Goal: Task Accomplishment & Management: Manage account settings

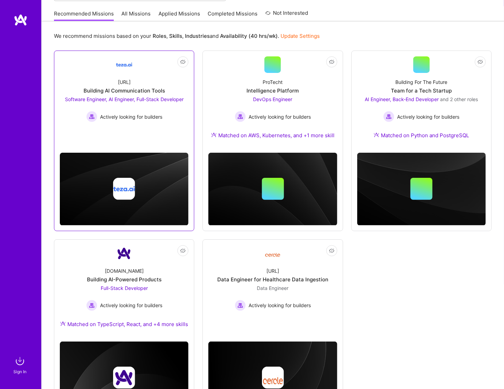
scroll to position [90, 0]
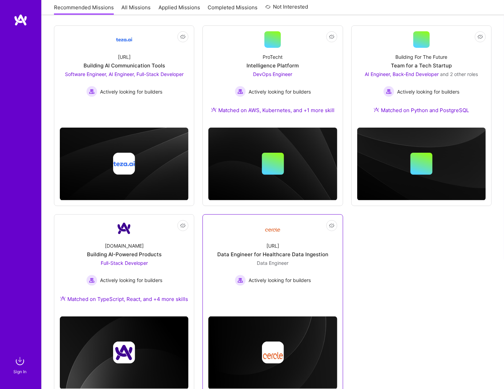
click at [283, 233] on link "Not Interested [URL] Data Engineer for Healthcare Data Ingestion Data Engineer …" at bounding box center [272, 261] width 129 height 82
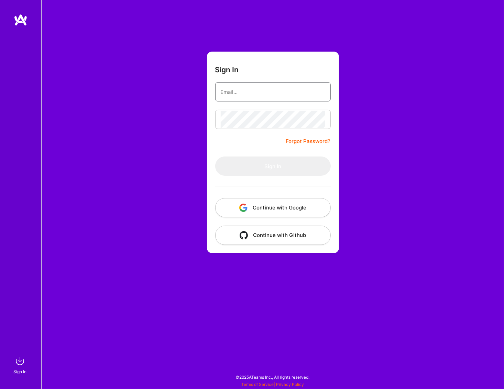
type input "[EMAIL_ADDRESS][DOMAIN_NAME]"
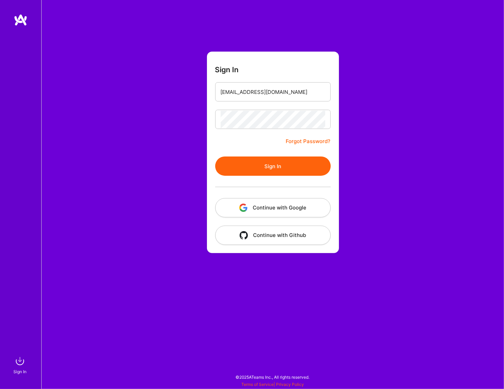
click at [263, 162] on button "Sign In" at bounding box center [273, 165] width 116 height 19
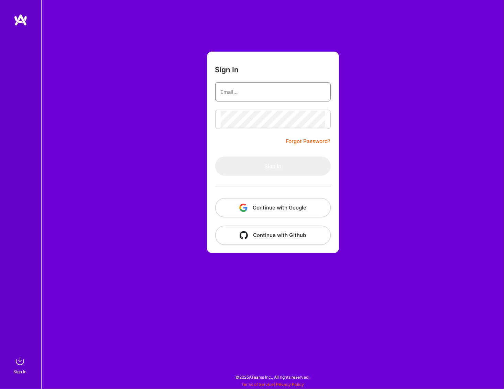
type input "[EMAIL_ADDRESS][DOMAIN_NAME]"
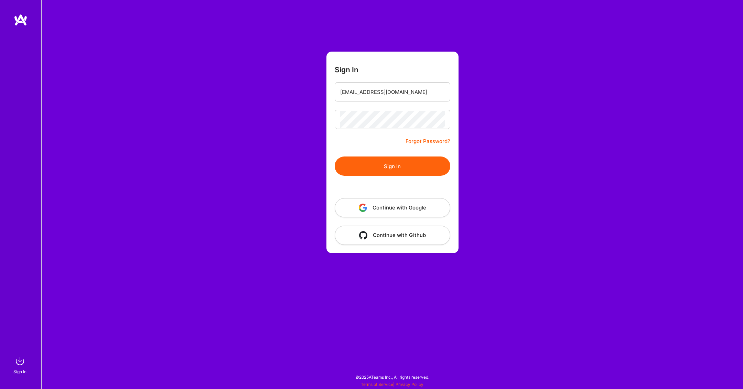
click at [420, 163] on button "Sign In" at bounding box center [393, 165] width 116 height 19
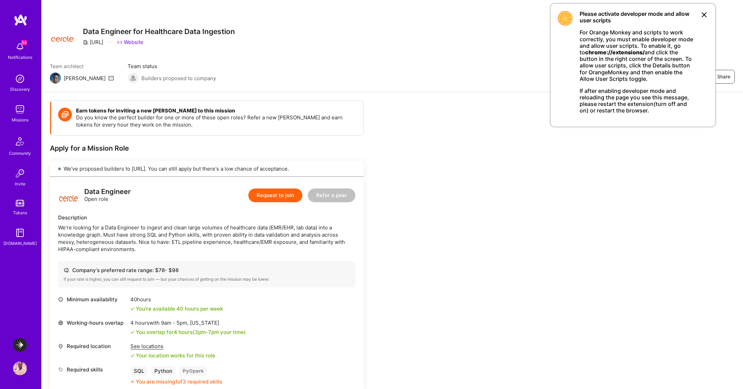
click at [22, 343] on img at bounding box center [20, 345] width 14 height 14
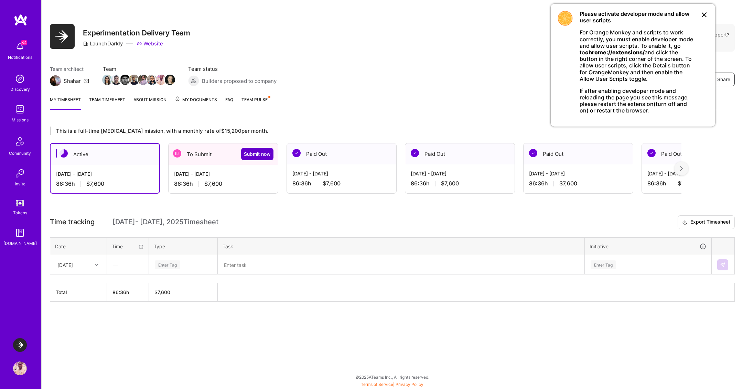
click at [258, 156] on span "Submit now" at bounding box center [257, 154] width 27 height 7
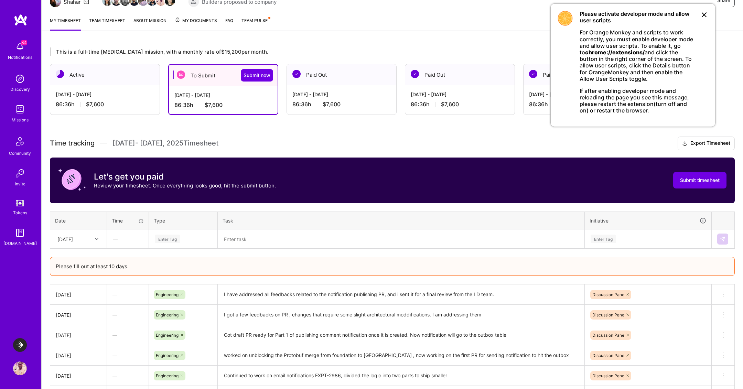
scroll to position [109, 0]
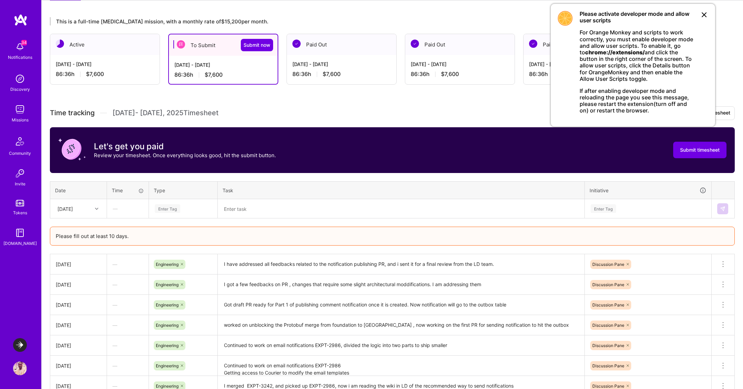
click at [231, 71] on div "86:36 h $7,600" at bounding box center [223, 74] width 98 height 7
click at [226, 65] on div "Sep 16 - Sep 30, 2025" at bounding box center [223, 64] width 98 height 7
click at [335, 71] on span "$7,600" at bounding box center [332, 74] width 18 height 7
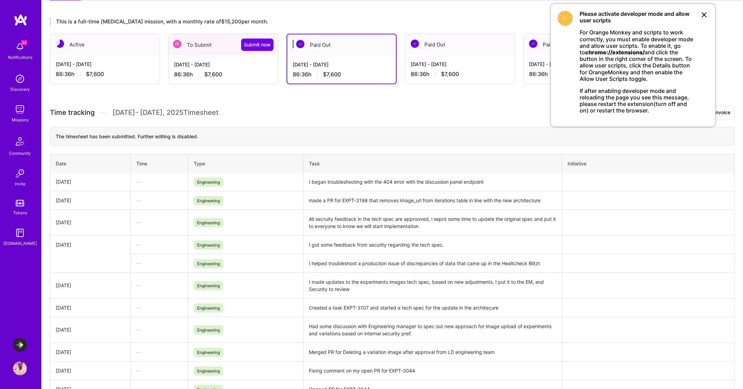
click at [242, 77] on div "86:36 h $7,600" at bounding box center [223, 74] width 98 height 7
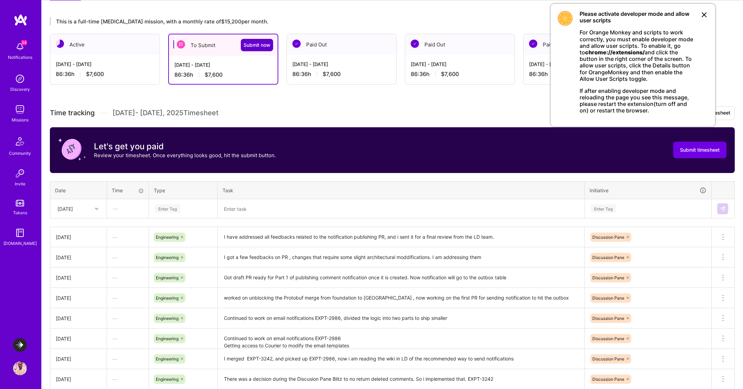
click at [250, 48] on button "Submit now" at bounding box center [257, 45] width 32 height 12
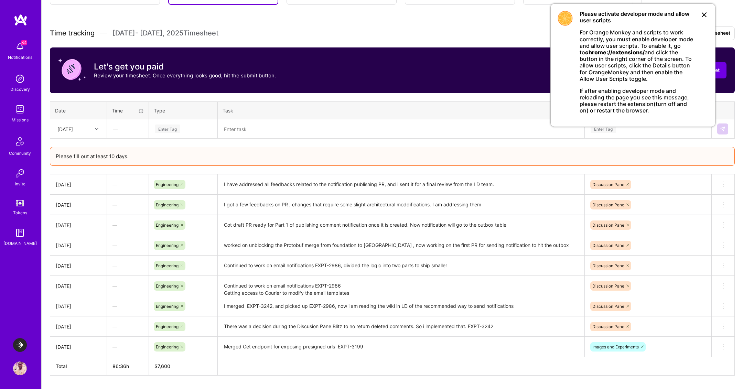
scroll to position [206, 0]
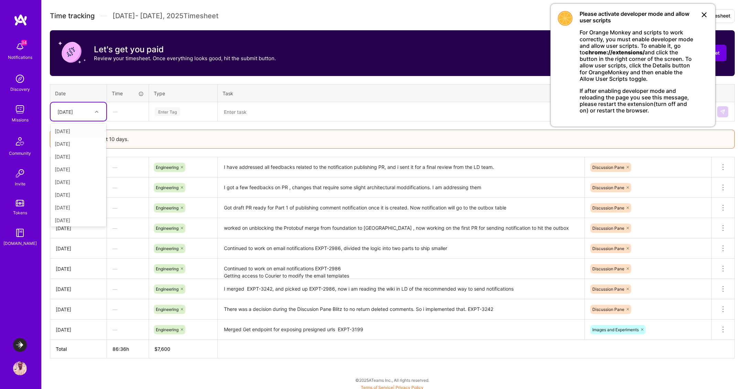
click at [78, 115] on div "Tue, Sep 16" at bounding box center [73, 111] width 38 height 11
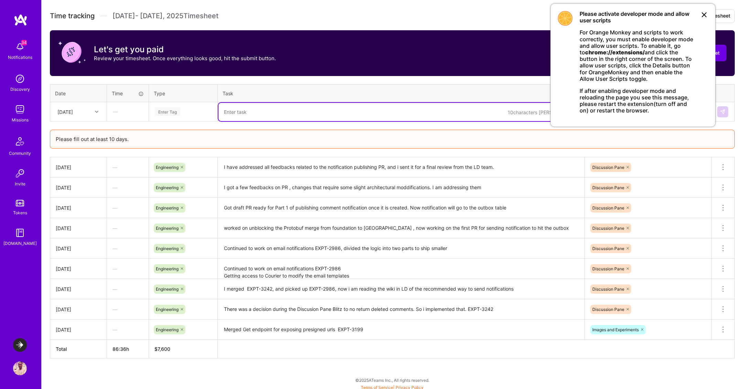
click at [281, 116] on textarea at bounding box center [400, 112] width 365 height 18
click at [703, 15] on icon at bounding box center [704, 15] width 4 height 4
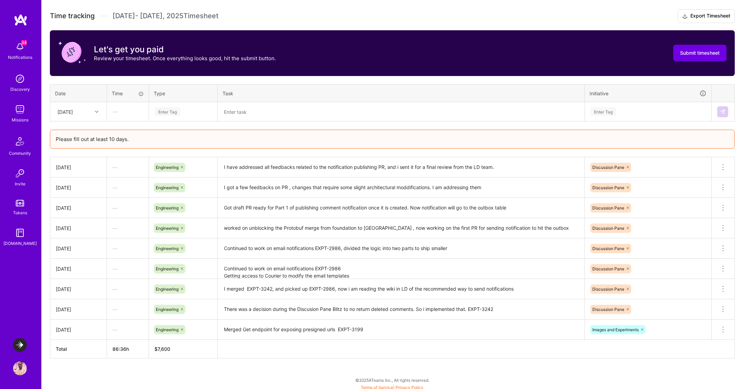
click at [73, 111] on div "Tue, Sep 16" at bounding box center [64, 111] width 15 height 7
click at [162, 121] on div "Time tracking Sep 16 - Sep 30 , 2025 Timesheet Export Timesheet Let's get you p…" at bounding box center [392, 183] width 685 height 349
click at [73, 113] on div "Tue, Sep 16" at bounding box center [64, 111] width 15 height 7
drag, startPoint x: 77, startPoint y: 211, endPoint x: 80, endPoint y: 204, distance: 7.4
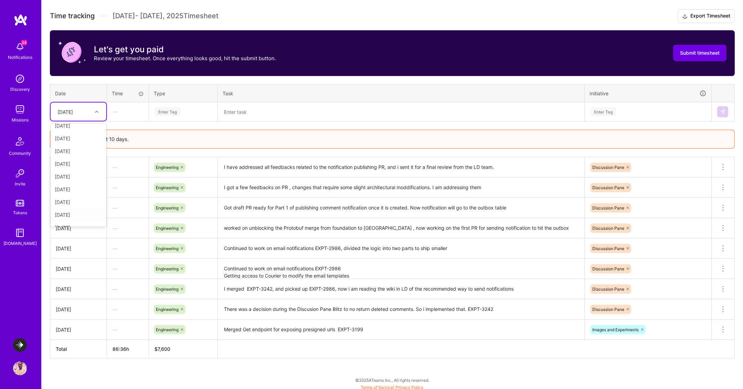
click at [80, 205] on div "Wed, Sep 17 Thu, Sep 18 Fri, Sep 19 Sat, Sep 20 Sun, Sep 21 Mon, Sep 22 Tue, Se…" at bounding box center [79, 174] width 56 height 103
click at [79, 209] on div "Mon, Sep 29" at bounding box center [79, 211] width 56 height 13
click at [245, 109] on textarea at bounding box center [400, 112] width 365 height 18
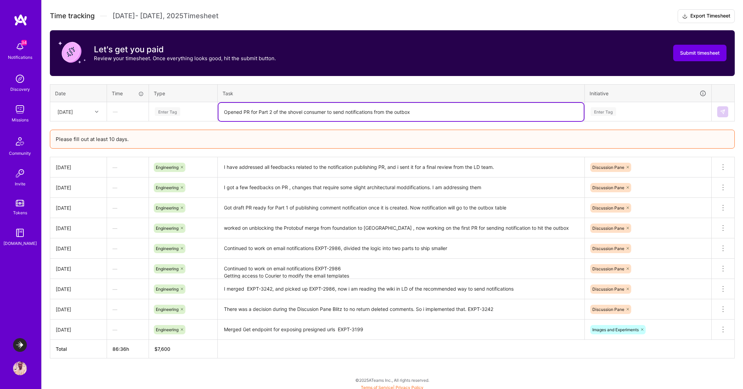
type textarea "Opened PR for Part 2 of the shovel consumer to send notifications from the outb…"
click at [164, 113] on div "Enter Tag" at bounding box center [167, 111] width 25 height 11
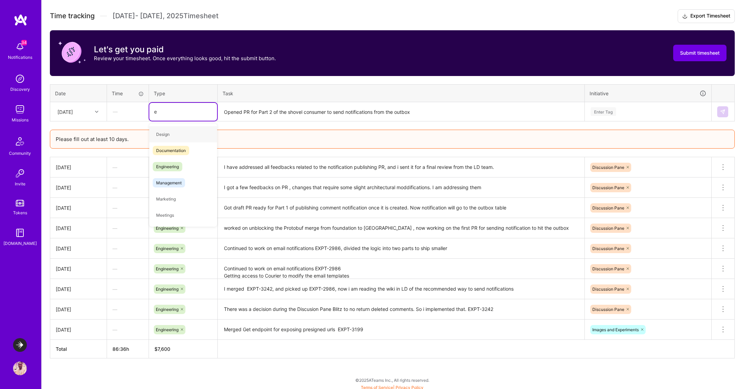
type input "en"
click at [177, 151] on span "Engineering" at bounding box center [168, 150] width 30 height 9
click at [637, 110] on div "Enter Tag" at bounding box center [648, 111] width 116 height 9
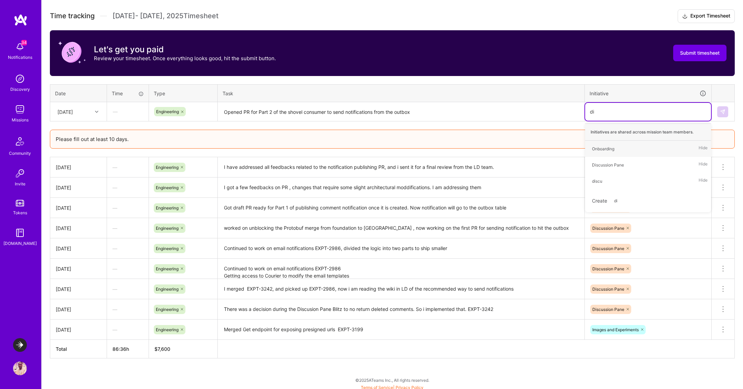
type input "dis"
click at [622, 147] on div "Discussion Pane" at bounding box center [608, 148] width 32 height 7
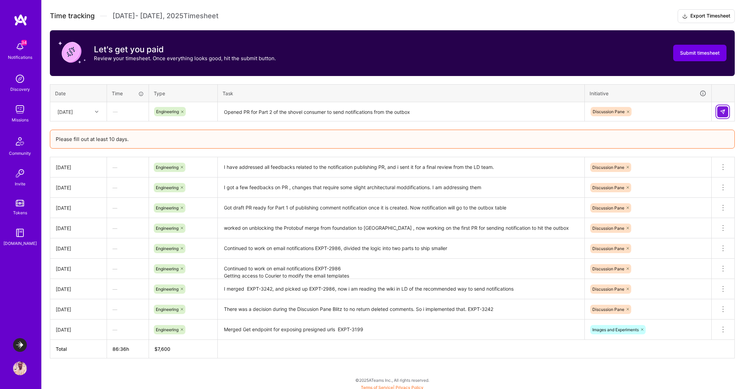
click at [720, 109] on img at bounding box center [723, 112] width 6 height 6
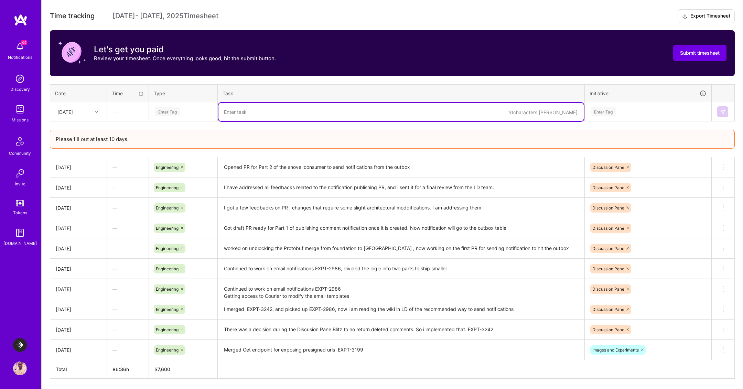
click at [248, 112] on textarea at bounding box center [400, 112] width 365 height 18
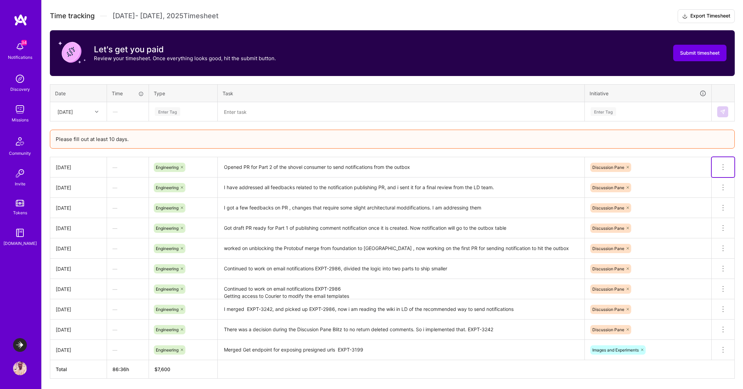
click at [725, 166] on icon at bounding box center [723, 167] width 8 height 8
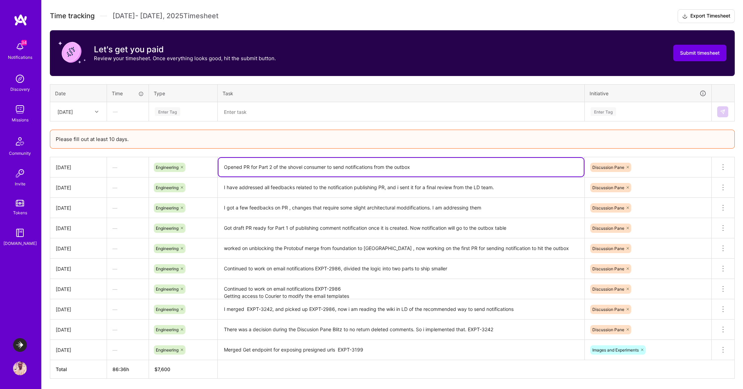
click at [410, 167] on textarea "Opened PR for Part 2 of the shovel consumer to send notifications from the outb…" at bounding box center [400, 167] width 365 height 19
click at [722, 166] on icon at bounding box center [723, 167] width 8 height 8
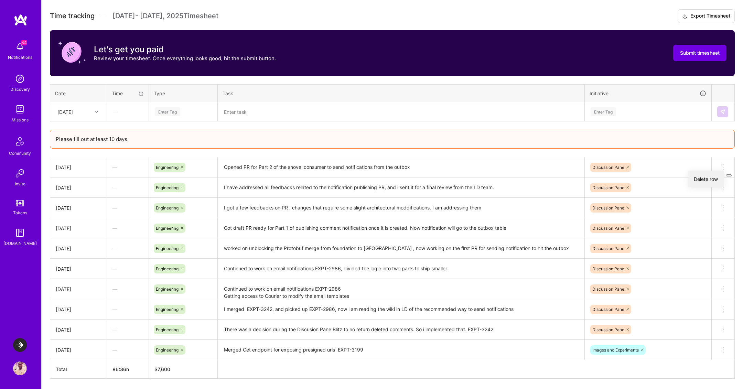
click at [711, 174] on button "Delete row" at bounding box center [706, 179] width 36 height 17
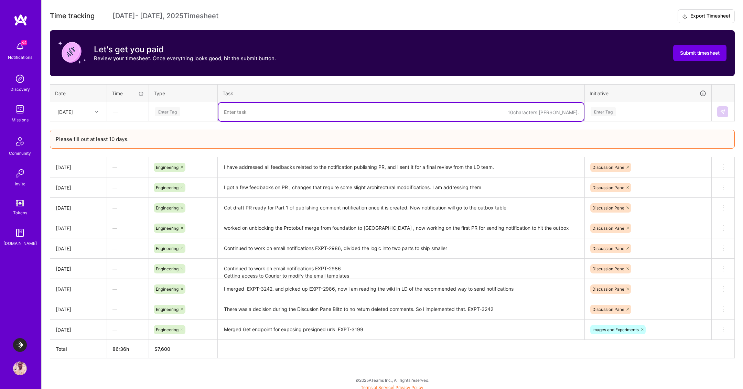
click at [318, 114] on textarea at bounding box center [400, 112] width 365 height 18
paste textarea "Opened PR for Part 2 of the shovel consumer to send notifications from the outb…"
type textarea "Opened PR for Part 2 of the shovel consumer to send notifications from the outb…"
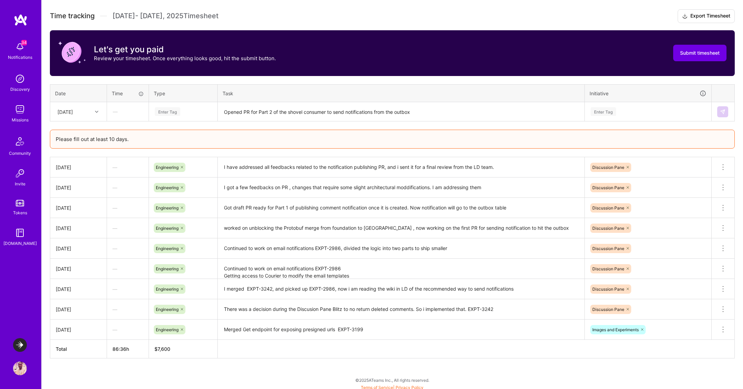
click at [128, 109] on div "—" at bounding box center [127, 111] width 41 height 18
click at [173, 109] on div "Enter Tag" at bounding box center [167, 111] width 25 height 11
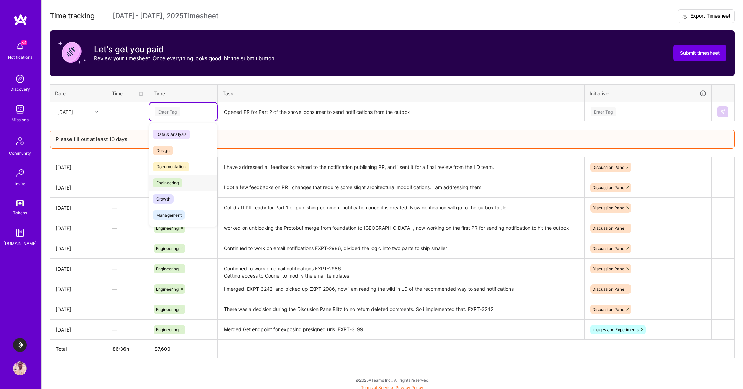
click at [176, 185] on span "Engineering" at bounding box center [168, 182] width 30 height 9
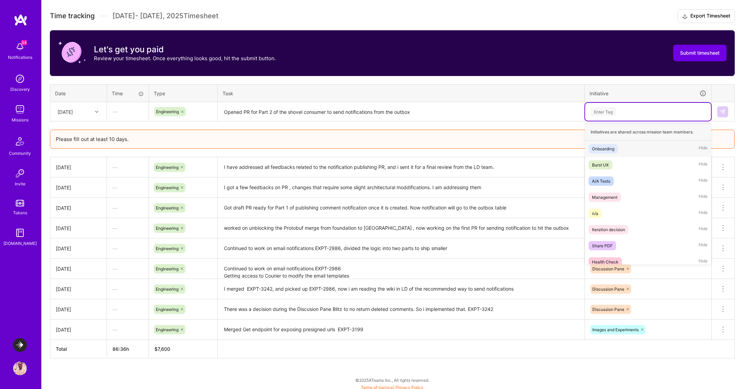
click at [624, 108] on div "Enter Tag" at bounding box center [648, 111] width 116 height 9
type input "dis"
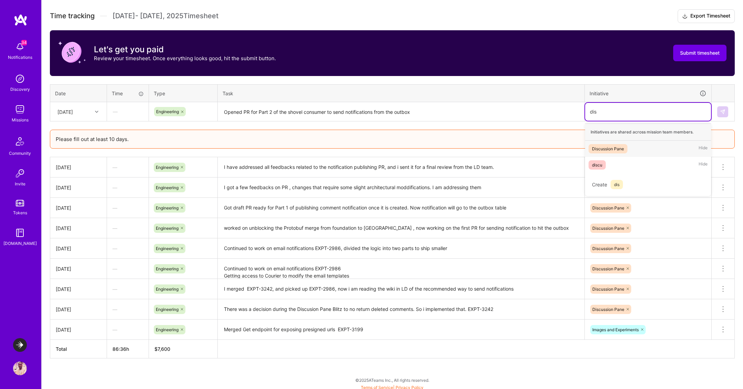
click at [619, 145] on div "Discussion Pane" at bounding box center [608, 148] width 32 height 7
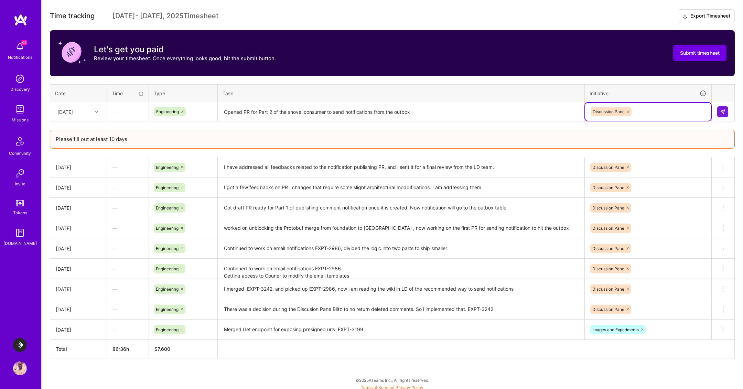
click at [353, 108] on textarea "Opened PR for Part 2 of the shovel consumer to send notifications from the outb…" at bounding box center [400, 112] width 365 height 18
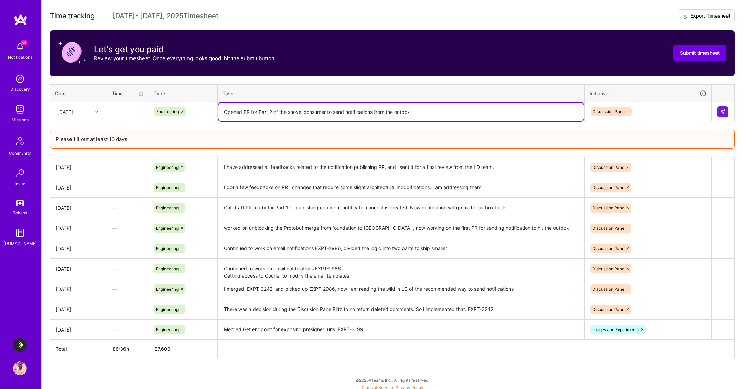
click at [353, 108] on textarea "Opened PR for Part 2 of the shovel consumer to send notifications from the outb…" at bounding box center [400, 112] width 365 height 18
type textarea "Picked up Part 2 of the shovel consumer and started out implementing it - this …"
click at [721, 111] on img at bounding box center [723, 112] width 6 height 6
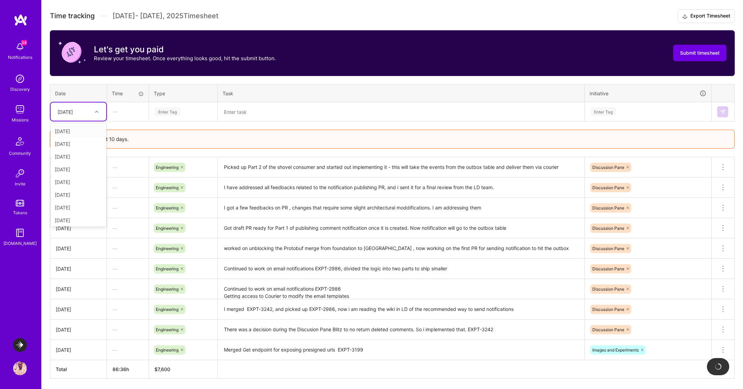
click at [90, 107] on div "Mon, Sep 29" at bounding box center [73, 111] width 38 height 11
click at [79, 217] on div "Tue, Sep 30" at bounding box center [79, 219] width 56 height 13
click at [244, 108] on textarea at bounding box center [400, 112] width 365 height 18
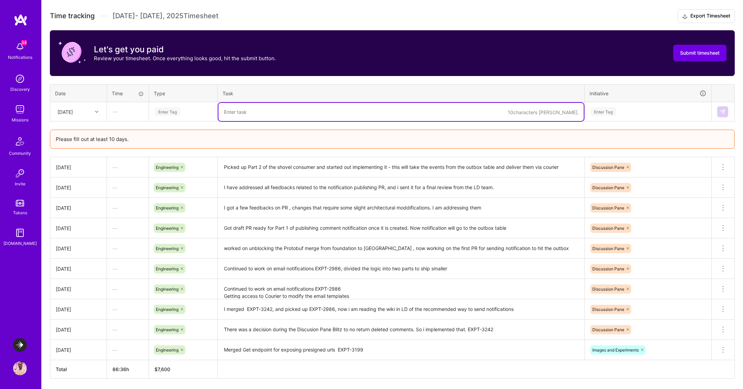
paste textarea "Opened PR for Part 2 of the shovel consumer to send notifications from the outb…"
type textarea "Opened PR for Part 2 of the shovel consumer to send notifications from the outb…"
click at [182, 112] on div "Enter Tag" at bounding box center [183, 111] width 58 height 9
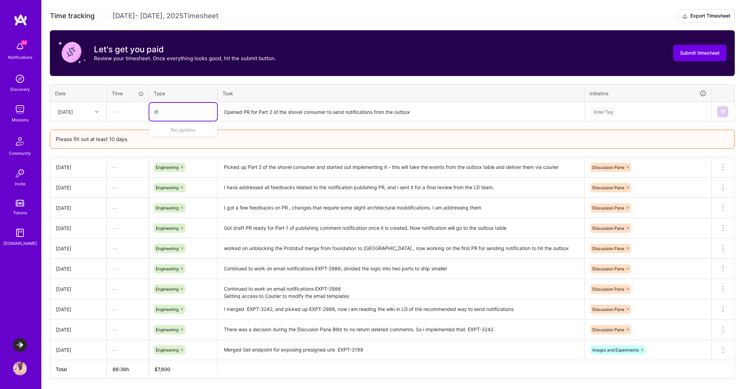
type input "d"
click at [182, 166] on span "Documentation" at bounding box center [171, 166] width 36 height 9
click at [622, 109] on div "Enter Tag" at bounding box center [648, 111] width 116 height 9
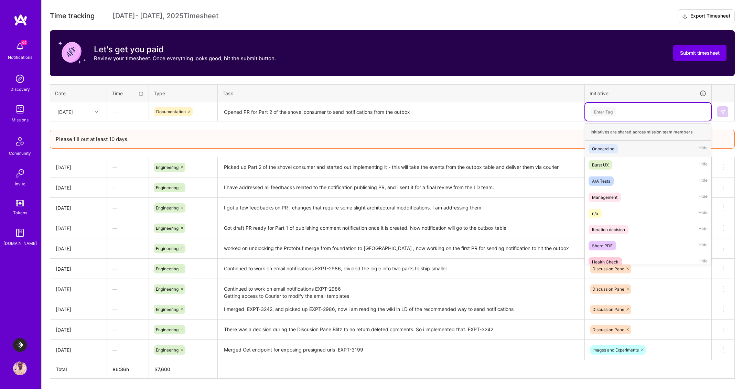
click at [190, 111] on icon at bounding box center [189, 112] width 2 height 2
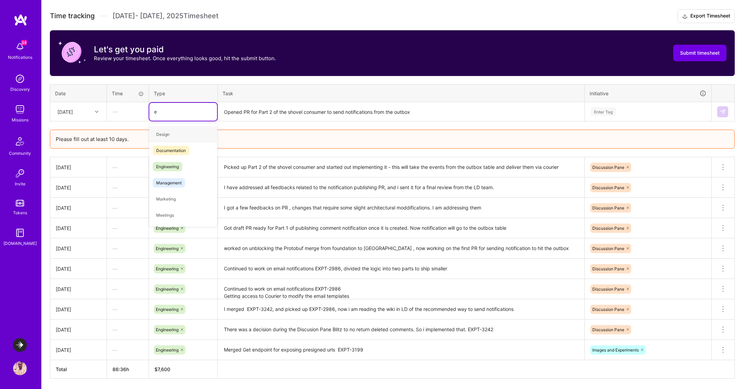
type input "en"
click at [174, 146] on span "Engineering" at bounding box center [168, 150] width 30 height 9
click at [274, 112] on textarea "Opened PR for Part 2 of the shovel consumer to send notifications from the outb…" at bounding box center [400, 112] width 365 height 18
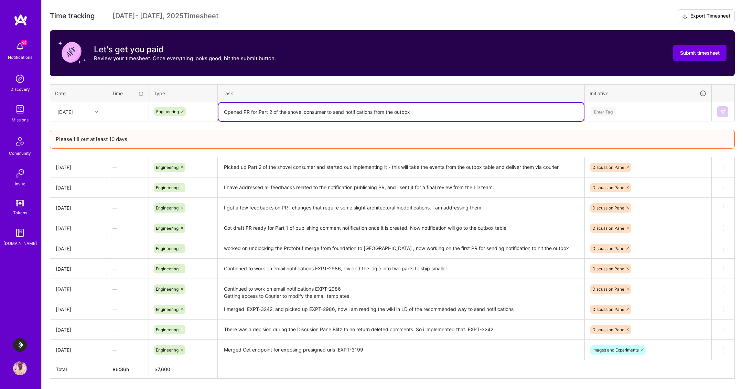
click at [274, 112] on textarea "Opened PR for Part 2 of the shovel consumer to send notifications from the outb…" at bounding box center [400, 112] width 365 height 18
click at [244, 108] on textarea "Opened PR for Part 2 of the shovel consumer to send notifications from the outb…" at bounding box center [400, 112] width 365 height 18
type textarea "Opened a draft PR for Part 2 of the shovel consumer to send notifications from …"
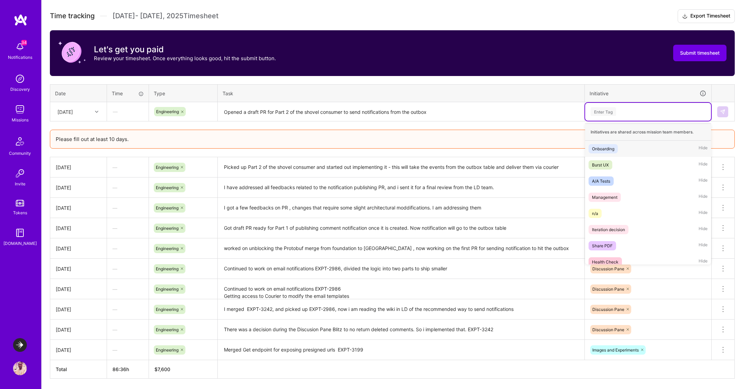
click at [618, 110] on div "Enter Tag" at bounding box center [648, 111] width 116 height 9
type input "dis"
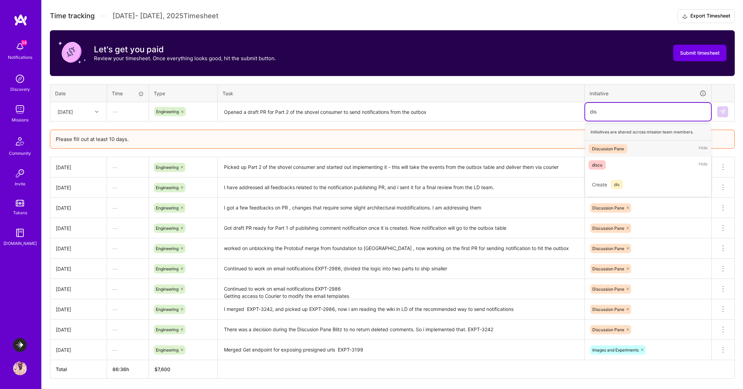
click at [618, 147] on div "Discussion Pane" at bounding box center [608, 148] width 32 height 7
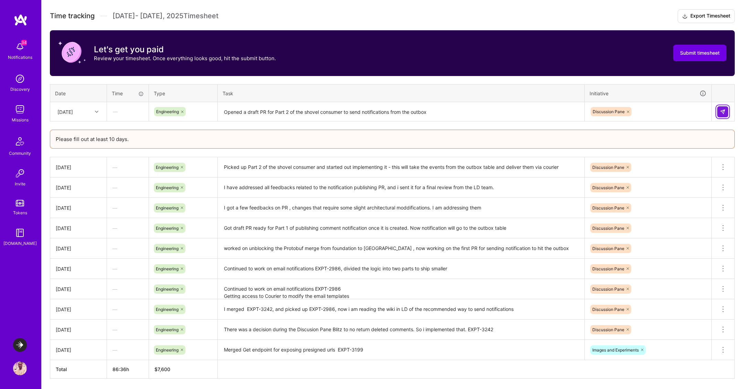
click at [724, 112] on img at bounding box center [723, 112] width 6 height 6
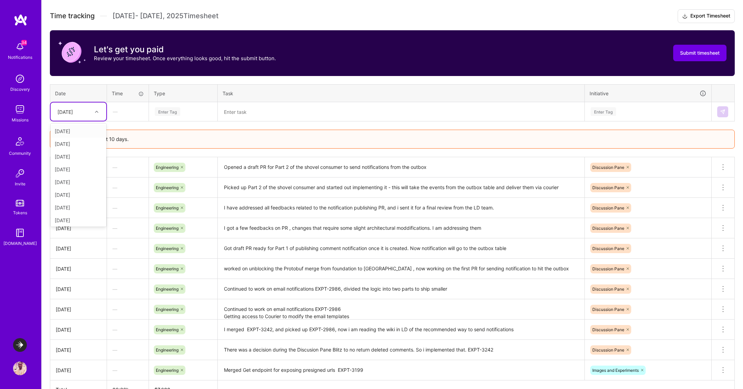
click at [93, 113] on div at bounding box center [97, 111] width 11 height 9
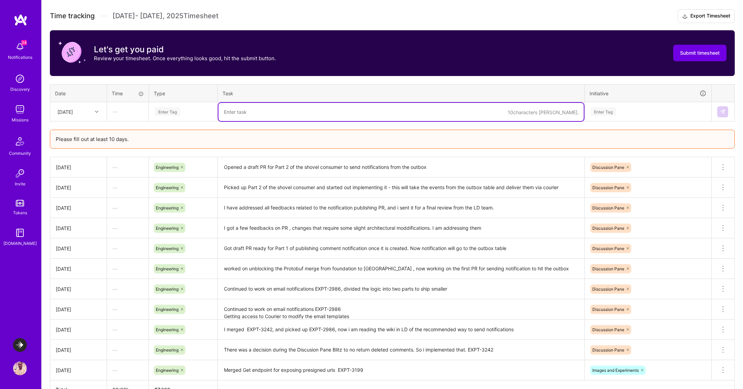
click at [327, 116] on textarea at bounding box center [400, 112] width 365 height 18
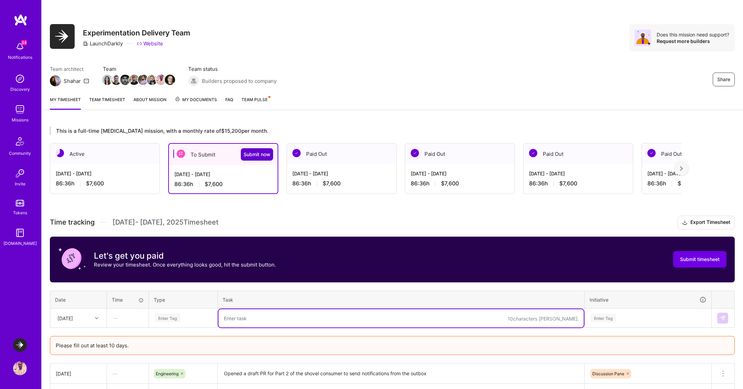
click at [254, 158] on button "Submit now" at bounding box center [257, 154] width 32 height 12
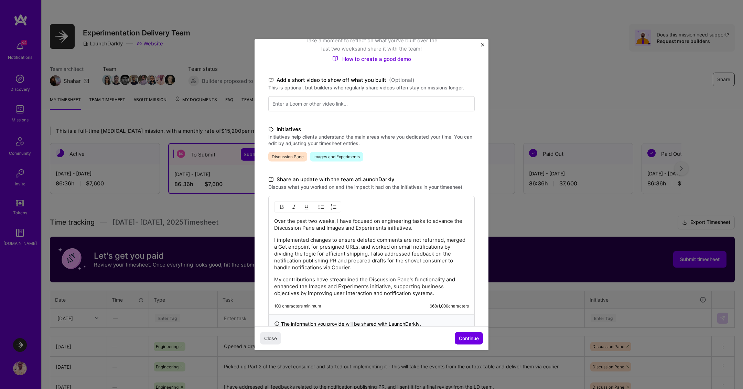
scroll to position [98, 0]
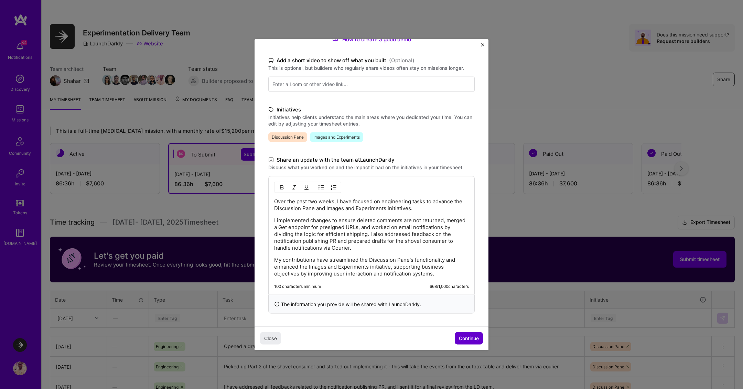
click at [472, 338] on span "Continue" at bounding box center [469, 338] width 20 height 7
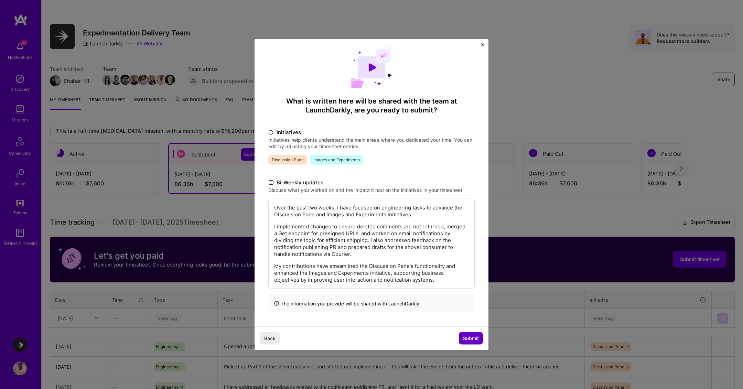
scroll to position [6, 0]
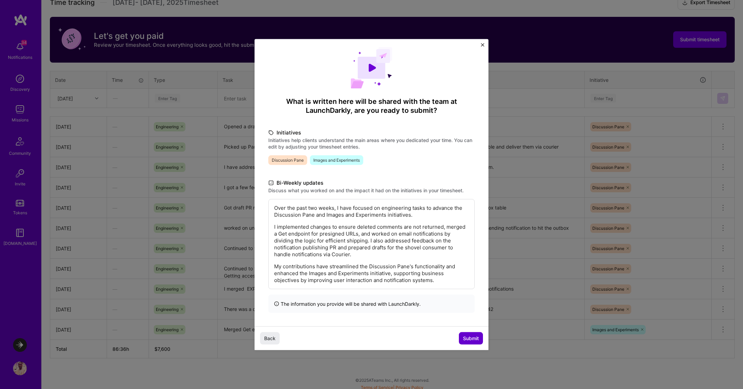
click at [472, 336] on span "Submit" at bounding box center [471, 338] width 16 height 7
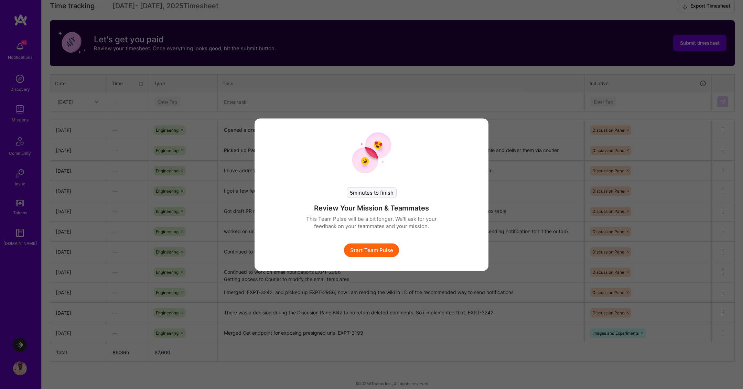
click at [382, 247] on button "Start Team Pulse" at bounding box center [371, 250] width 55 height 14
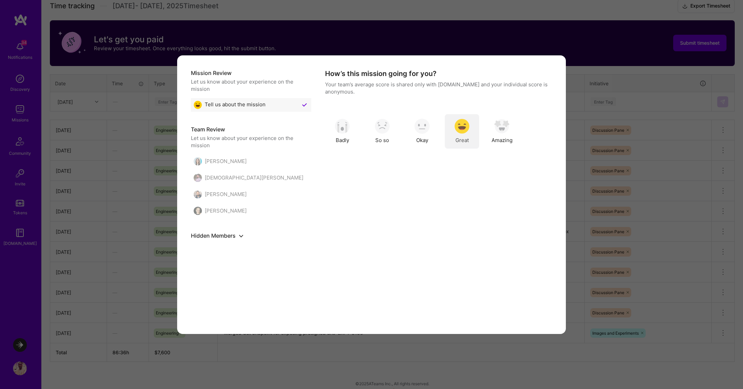
click at [463, 129] on img "modal" at bounding box center [461, 126] width 15 height 15
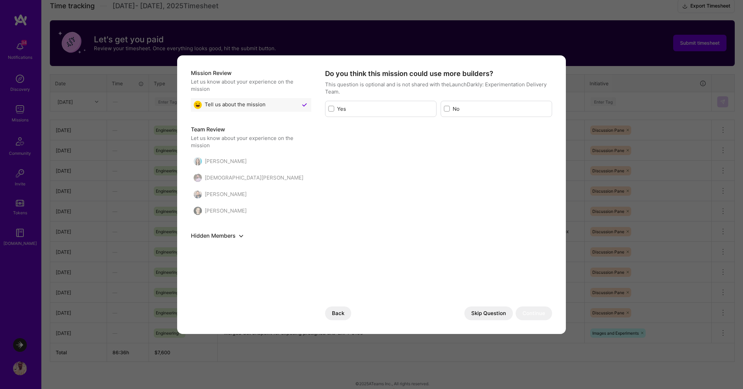
click at [381, 112] on label "Yes" at bounding box center [385, 108] width 96 height 7
click at [334, 111] on input "modal" at bounding box center [332, 109] width 5 height 5
click at [390, 110] on label "Yes" at bounding box center [385, 108] width 96 height 7
click at [335, 110] on input "modal" at bounding box center [332, 109] width 6 height 6
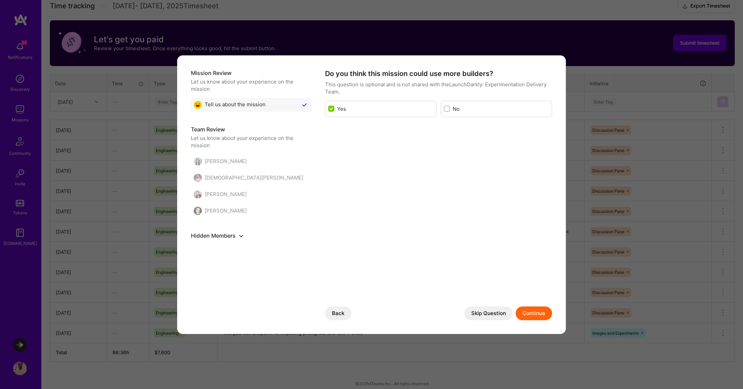
checkbox input "false"
click at [480, 315] on button "Skip Question" at bounding box center [488, 313] width 48 height 14
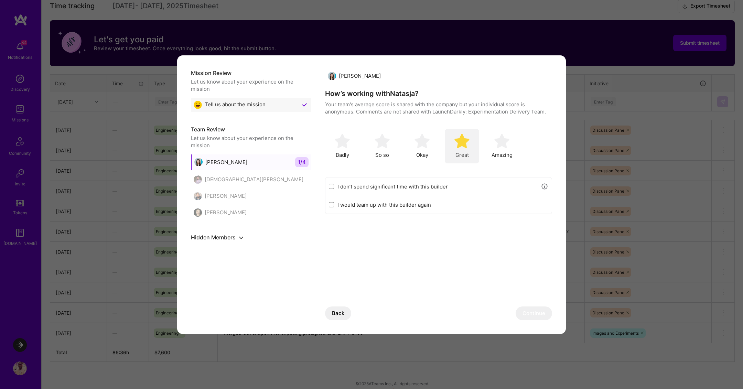
click at [465, 144] on img "modal" at bounding box center [461, 140] width 15 height 15
click at [434, 204] on label "I would team up with this builder again" at bounding box center [442, 204] width 211 height 7
click at [334, 204] on input "I would team up with this builder again" at bounding box center [331, 205] width 5 height 6
checkbox input "true"
click at [536, 311] on button "Continue" at bounding box center [534, 313] width 36 height 14
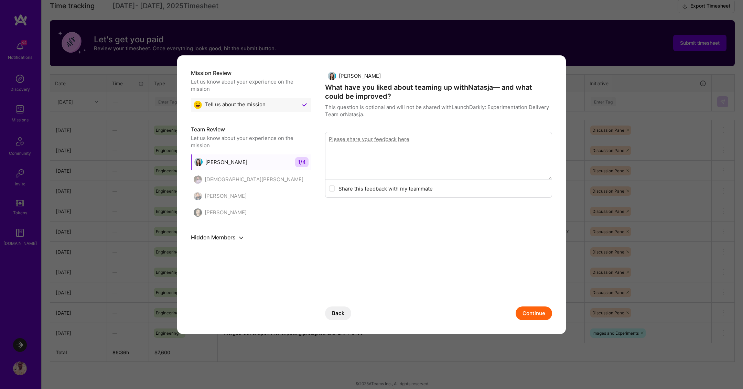
click at [539, 318] on button "Continue" at bounding box center [534, 313] width 36 height 14
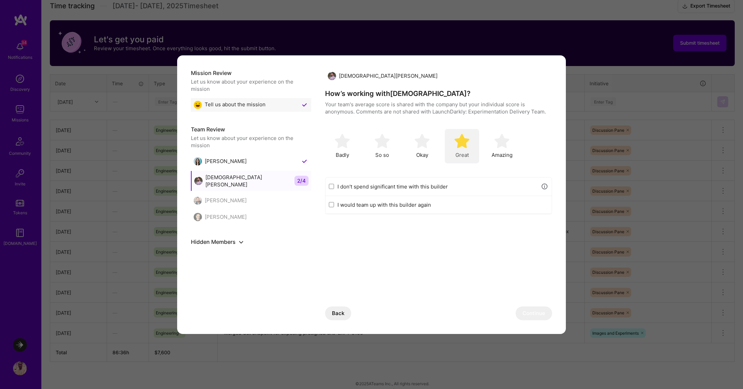
click at [454, 142] on img "modal" at bounding box center [461, 140] width 15 height 15
click at [537, 314] on button "Continue" at bounding box center [534, 313] width 36 height 14
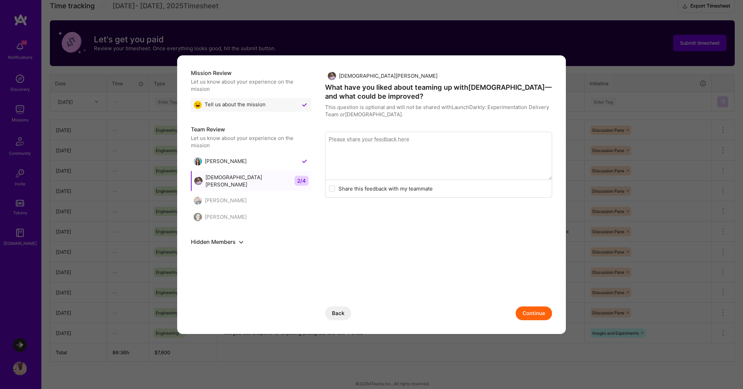
click at [537, 311] on button "Continue" at bounding box center [534, 313] width 36 height 14
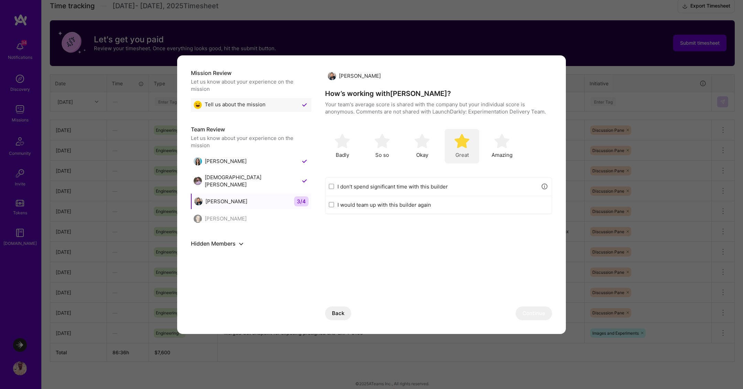
click at [464, 152] on span "Great" at bounding box center [461, 154] width 13 height 7
click at [424, 205] on label "I would team up with this builder again" at bounding box center [442, 204] width 211 height 7
click at [334, 205] on input "I would team up with this builder again" at bounding box center [331, 205] width 5 height 6
checkbox input "true"
click at [534, 312] on button "Continue" at bounding box center [534, 313] width 36 height 14
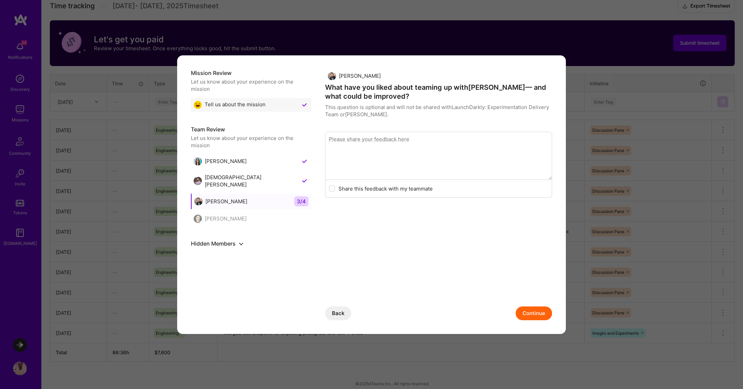
click at [412, 192] on label "Share this feedback with my teammate" at bounding box center [385, 188] width 94 height 7
click at [412, 188] on label "Share this feedback with my teammate" at bounding box center [385, 188] width 94 height 7
click at [534, 310] on button "Continue" at bounding box center [534, 313] width 36 height 14
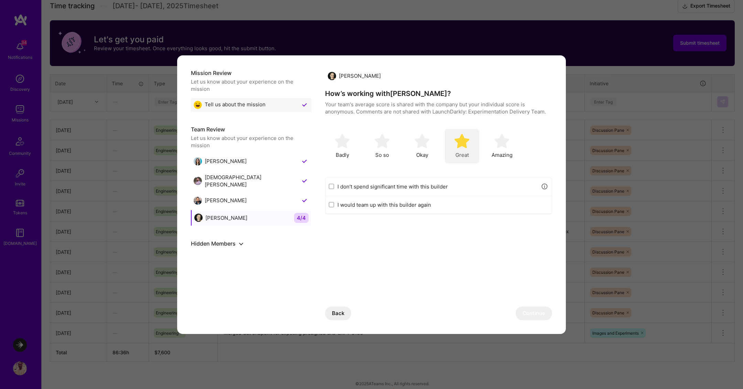
click at [466, 147] on img "modal" at bounding box center [461, 140] width 15 height 15
click at [401, 203] on label "I would team up with this builder again" at bounding box center [442, 204] width 211 height 7
click at [334, 203] on input "I would team up with this builder again" at bounding box center [331, 205] width 5 height 6
checkbox input "true"
click at [540, 315] on button "Continue" at bounding box center [534, 313] width 36 height 14
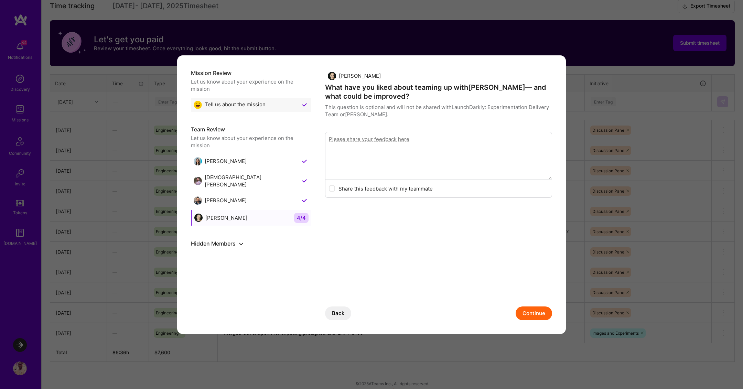
click at [391, 190] on label "Share this feedback with my teammate" at bounding box center [385, 188] width 94 height 7
click at [329, 187] on div "modal" at bounding box center [332, 188] width 6 height 6
click at [330, 186] on div "modal" at bounding box center [332, 188] width 6 height 6
click at [545, 314] on button "Continue" at bounding box center [534, 313] width 36 height 14
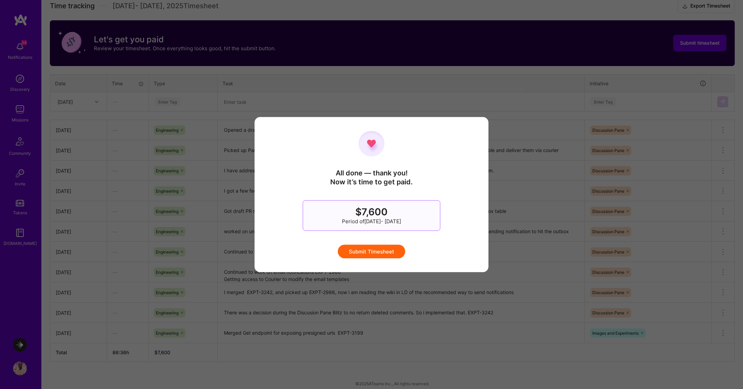
click at [390, 250] on button "Submit Timesheet" at bounding box center [371, 252] width 67 height 14
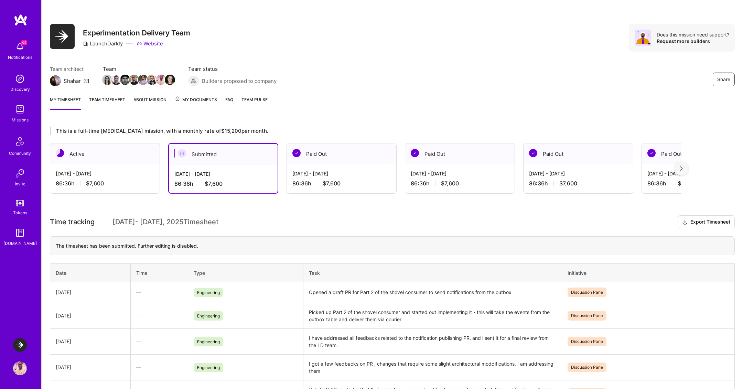
click at [128, 177] on div "Oct 1 - Oct 15, 2025 86:36 h $7,600" at bounding box center [104, 178] width 109 height 28
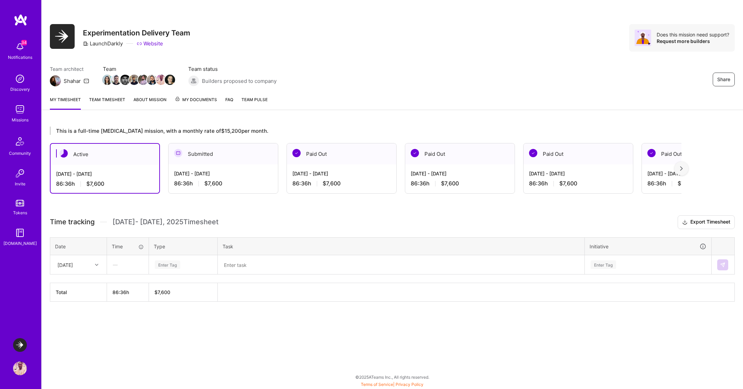
click at [71, 267] on div "Wed, Oct 1" at bounding box center [64, 264] width 15 height 7
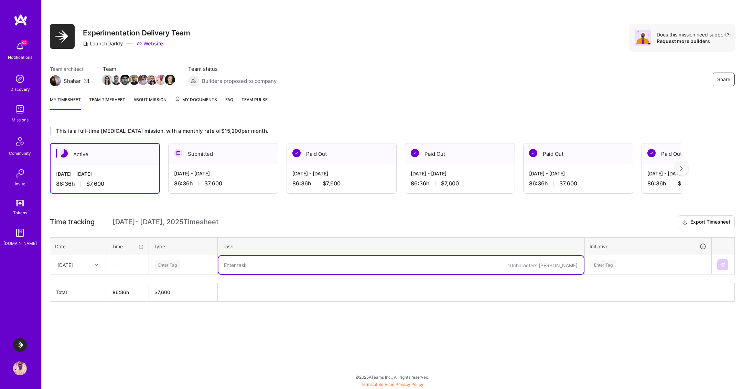
click at [238, 268] on textarea at bounding box center [400, 265] width 365 height 18
type textarea "A"
paste textarea "EXPT-3291"
type textarea "Addressing comments on open pr related to EXPT-3291"
click at [180, 263] on div "Enter Tag" at bounding box center [183, 264] width 58 height 9
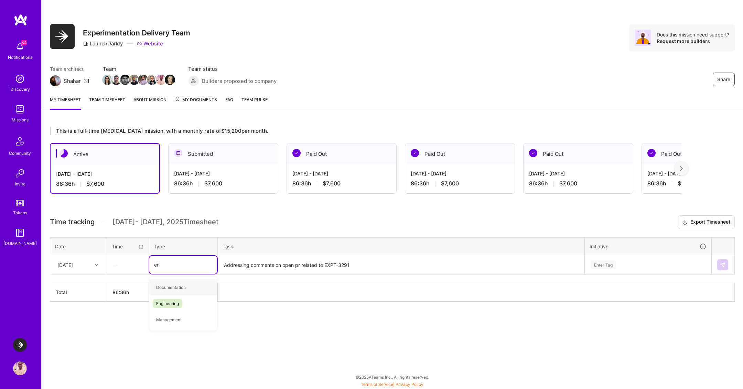
type input "eng"
click at [182, 284] on div "Engineering" at bounding box center [183, 287] width 68 height 16
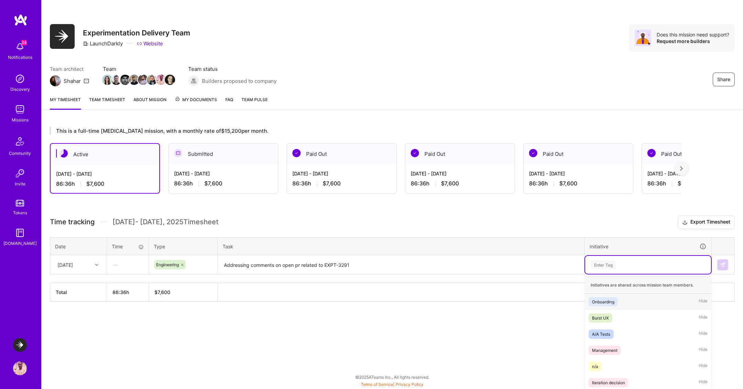
scroll to position [27, 0]
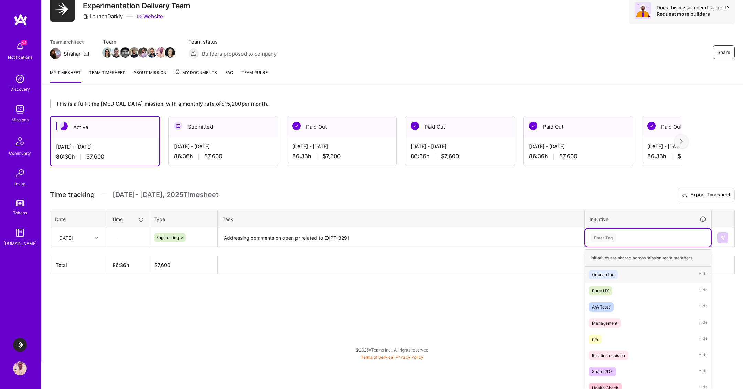
click at [647, 247] on div "option Onboarding focused, 1 of 25. 25 results available. Use Up and Down to ch…" at bounding box center [648, 238] width 126 height 18
type input "ex"
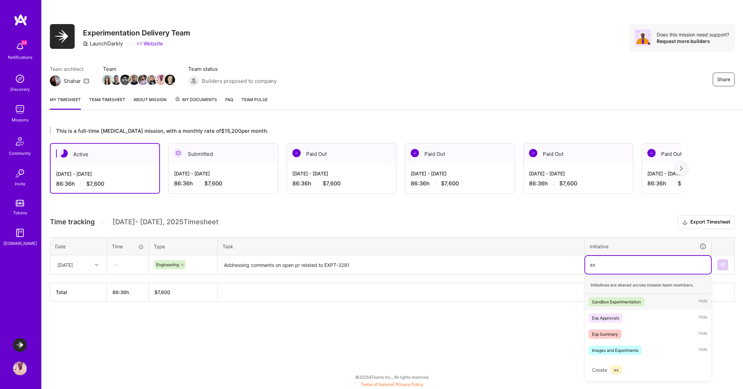
scroll to position [0, 0]
type input "disc"
click at [623, 298] on div "Discussion Pane" at bounding box center [608, 301] width 32 height 7
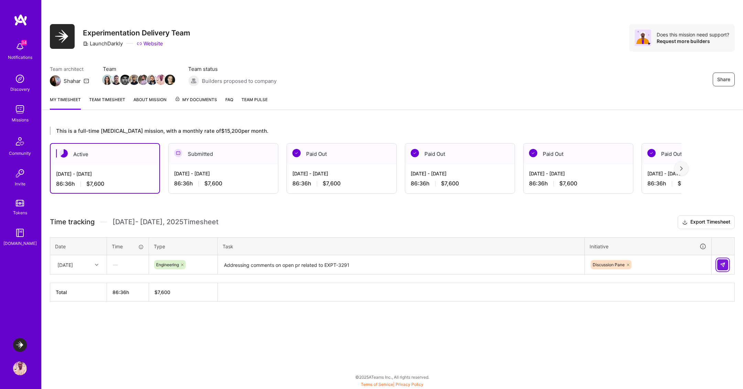
click at [724, 262] on img at bounding box center [723, 265] width 6 height 6
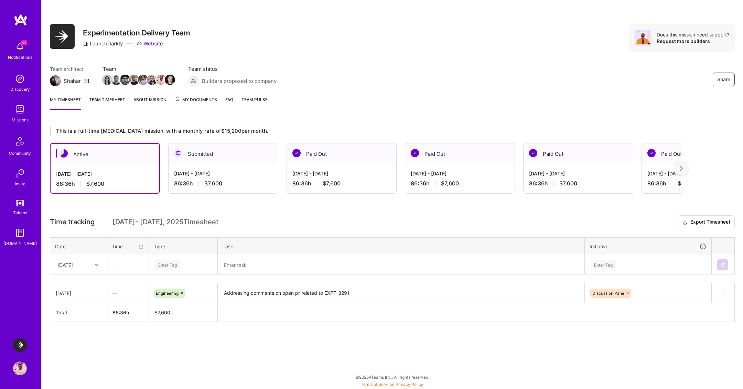
click at [110, 99] on link "Team timesheet" at bounding box center [107, 103] width 36 height 14
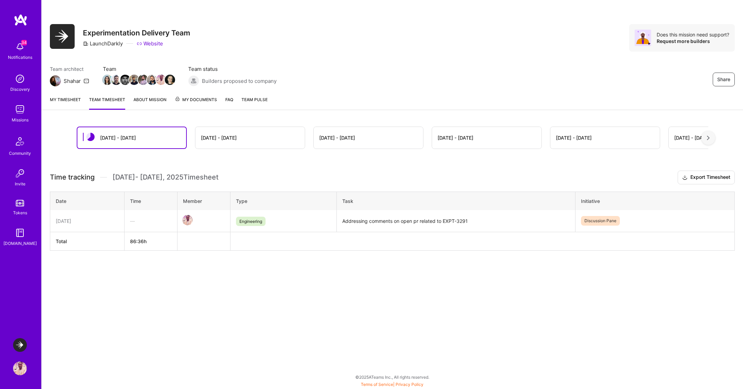
click at [148, 102] on link "About Mission" at bounding box center [149, 103] width 33 height 14
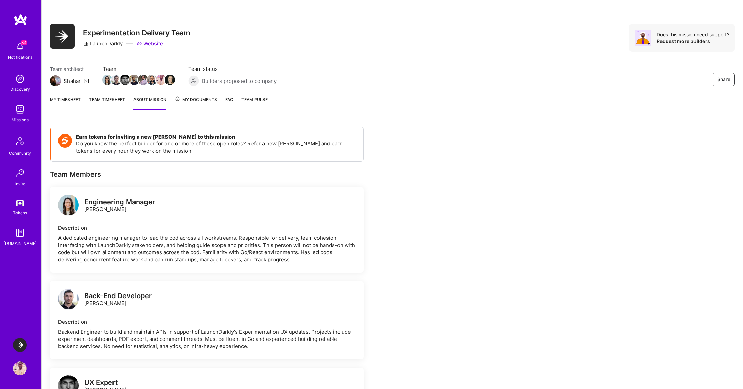
click at [197, 99] on span "My Documents" at bounding box center [196, 100] width 42 height 8
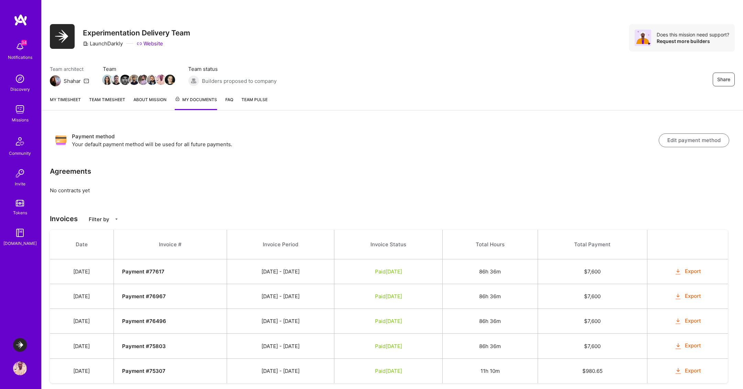
scroll to position [16, 0]
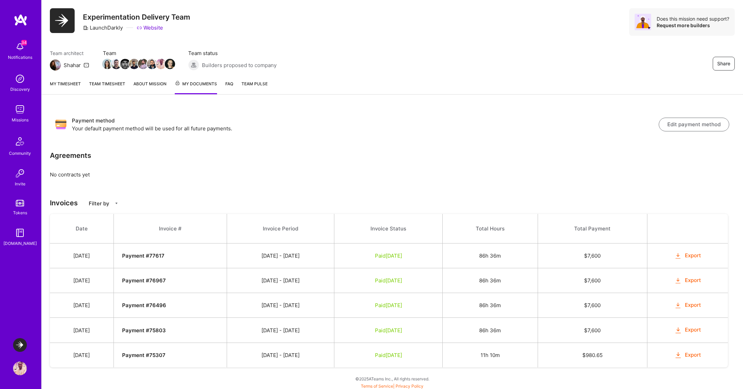
click at [111, 84] on link "Team timesheet" at bounding box center [107, 87] width 36 height 14
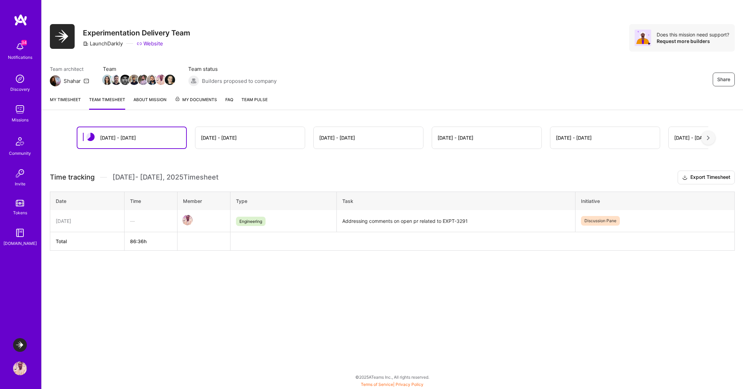
click at [148, 97] on link "About Mission" at bounding box center [149, 103] width 33 height 14
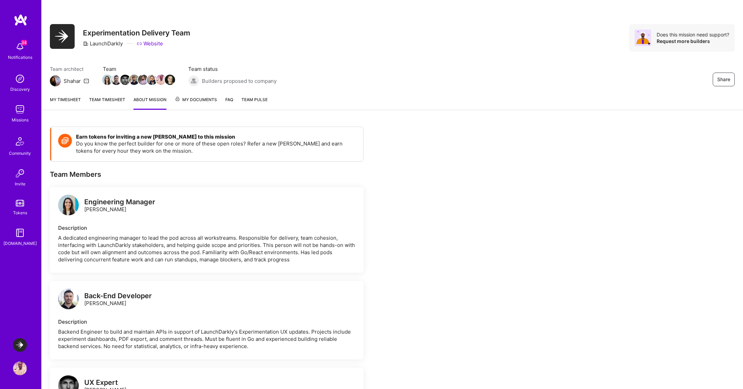
click at [201, 96] on span "My Documents" at bounding box center [196, 100] width 42 height 8
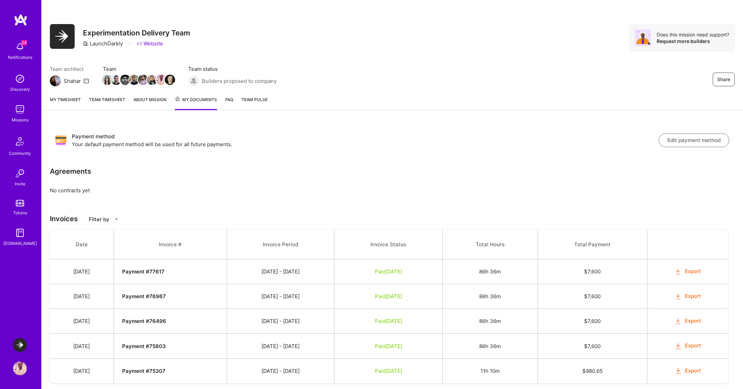
click at [115, 98] on link "Team timesheet" at bounding box center [107, 103] width 36 height 14
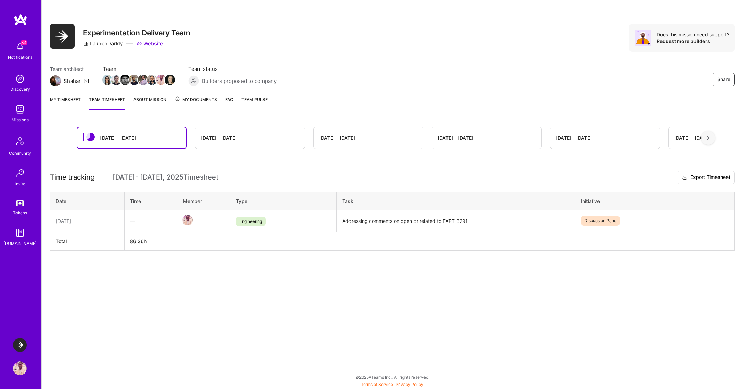
click at [260, 138] on div "Sep 16 - Sep 30" at bounding box center [249, 138] width 109 height 22
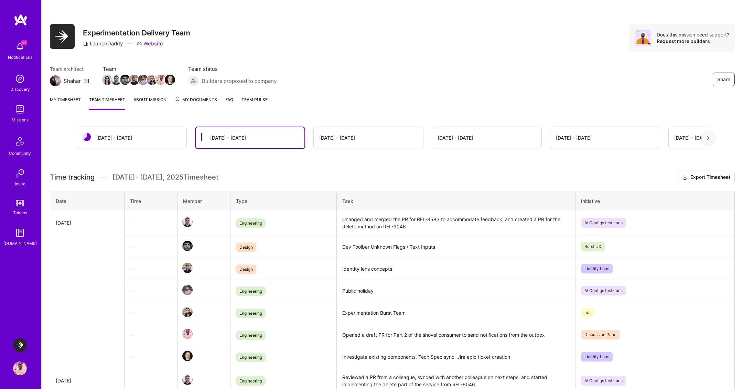
click at [260, 138] on div "Sep 16 - Sep 30" at bounding box center [250, 137] width 109 height 21
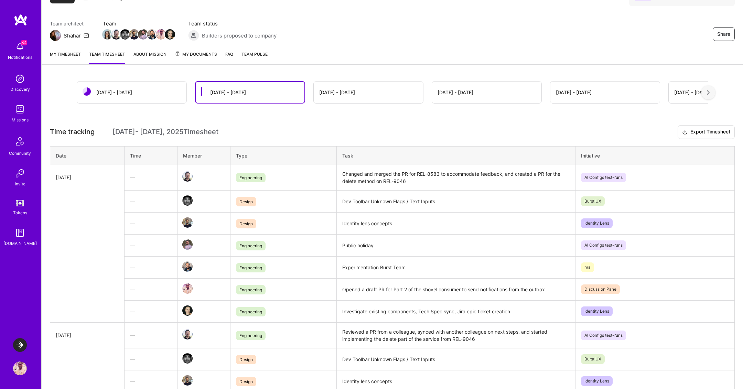
scroll to position [46, 0]
click at [125, 94] on div "Oct 1 - Oct 15" at bounding box center [114, 91] width 36 height 7
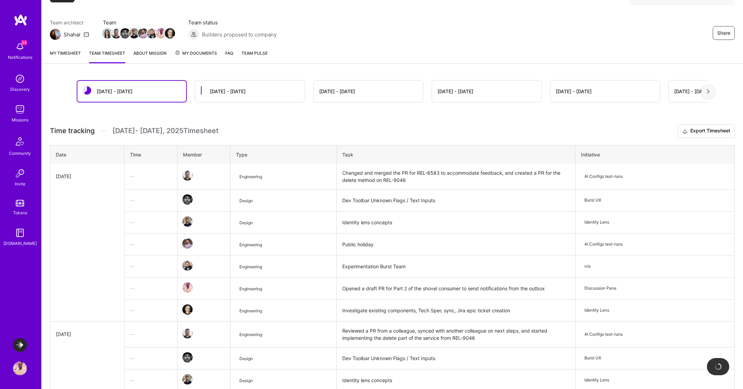
scroll to position [0, 0]
